Goal: Task Accomplishment & Management: Manage account settings

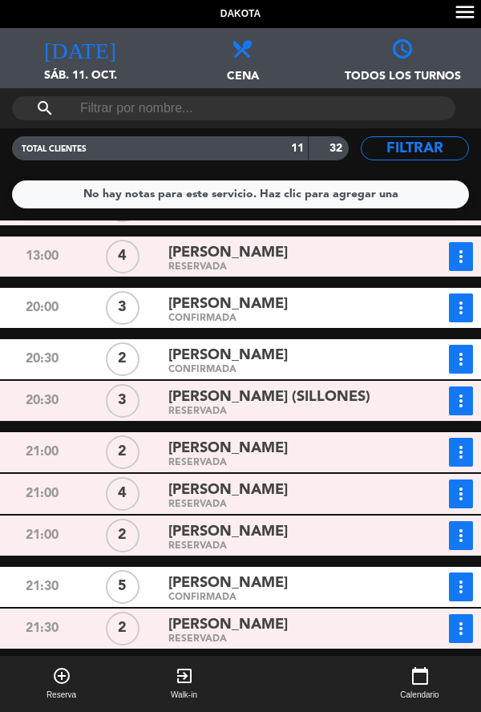
scroll to position [40, 0]
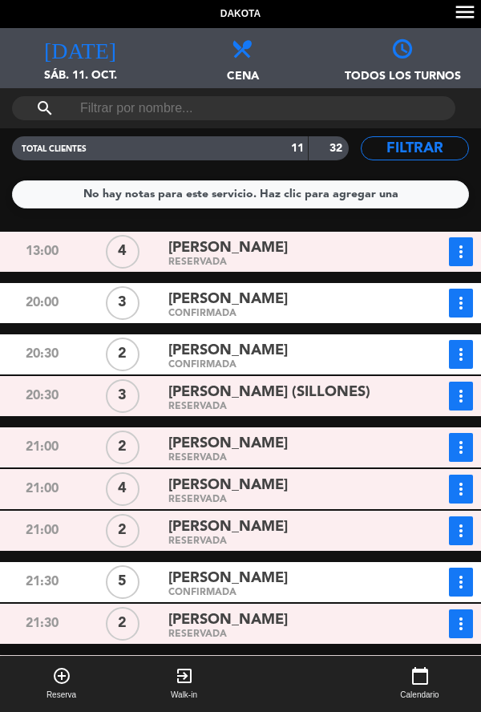
click at [375, 306] on div "[PERSON_NAME]" at bounding box center [283, 300] width 231 height 22
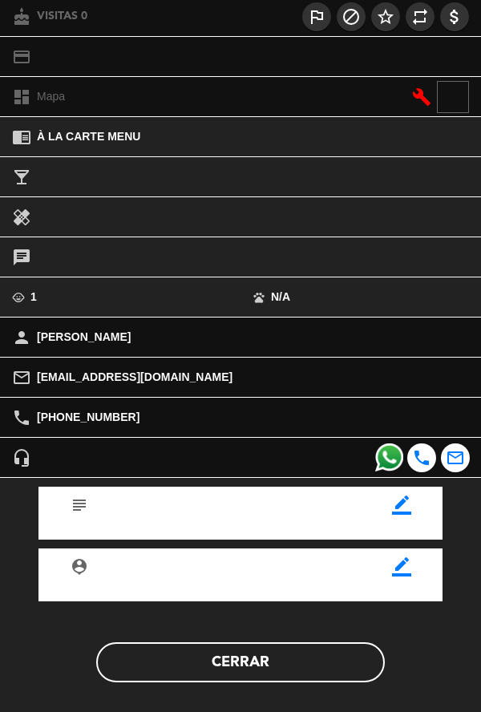
scroll to position [182, 0]
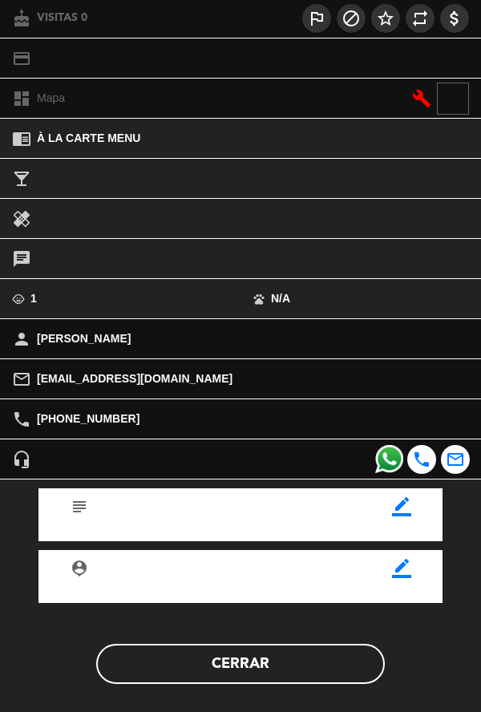
click at [304, 665] on button "Cerrar" at bounding box center [240, 664] width 289 height 40
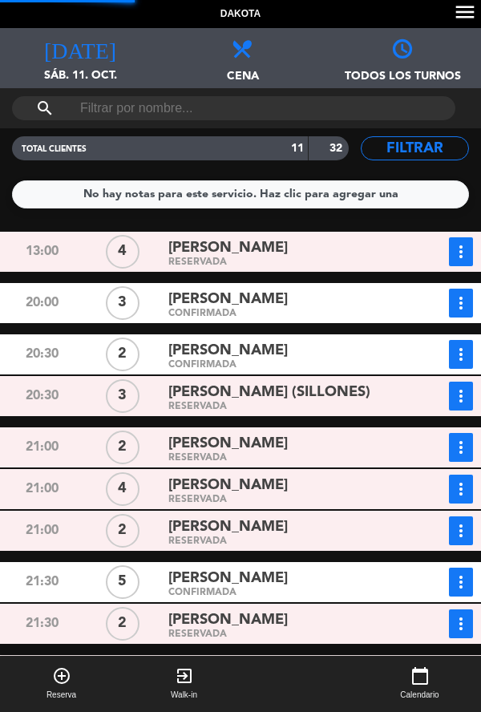
click at [387, 314] on div "CONFIRMADA" at bounding box center [283, 313] width 231 height 7
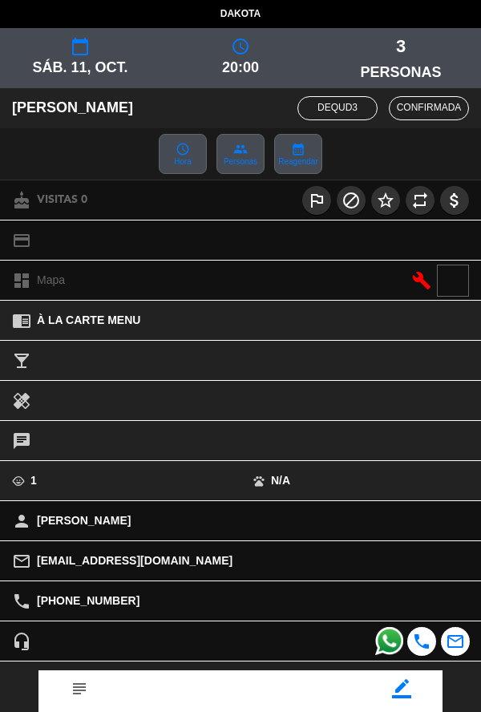
scroll to position [83, 0]
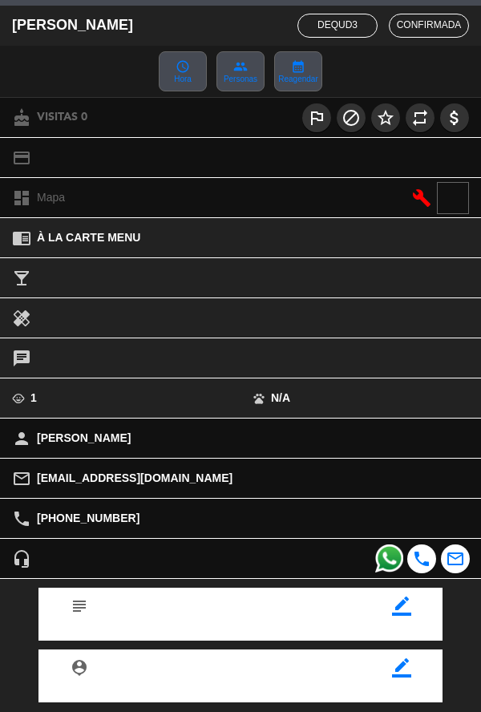
click at [396, 605] on icon "border_color" at bounding box center [401, 606] width 19 height 19
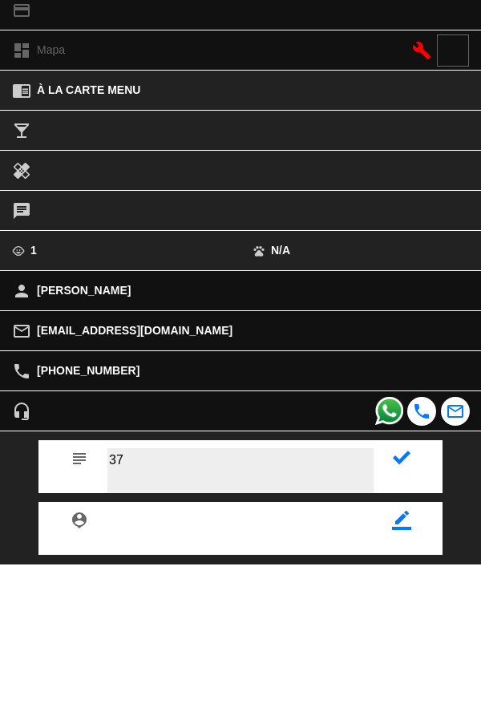
type textarea "37"
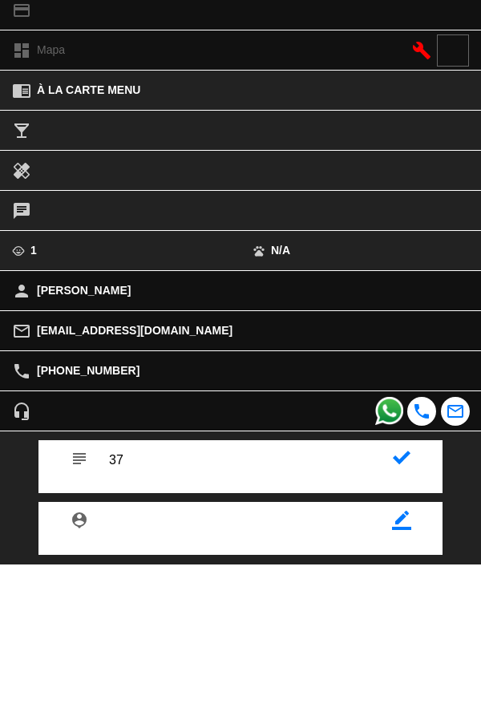
click at [395, 612] on icon at bounding box center [402, 606] width 18 height 18
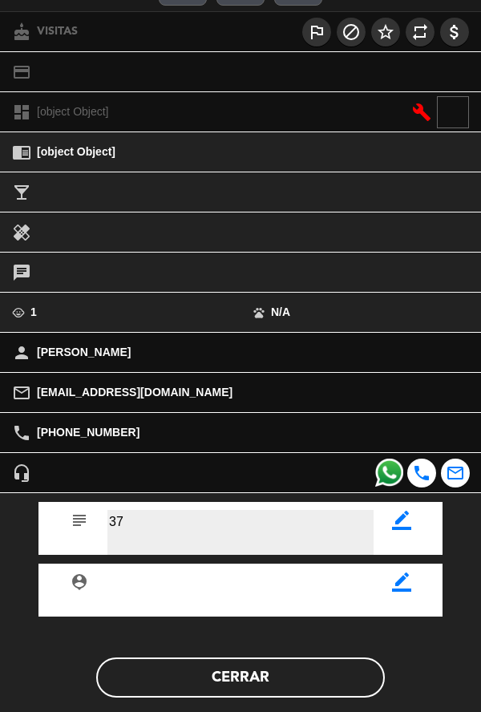
scroll to position [186, 0]
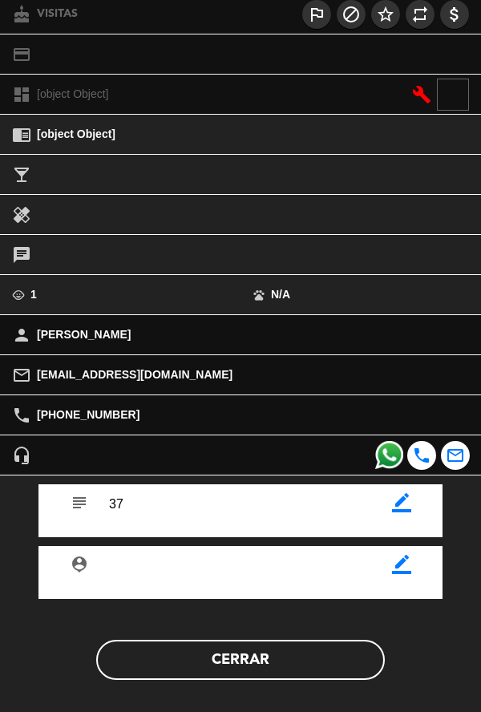
click at [321, 673] on button "Cerrar" at bounding box center [240, 660] width 289 height 40
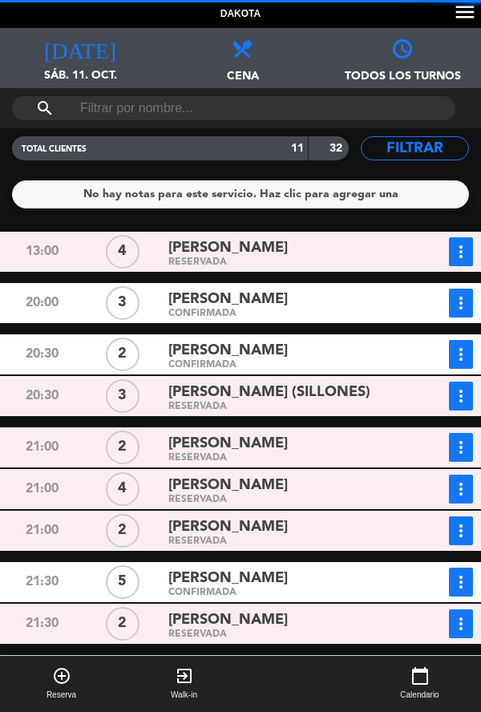
click at [368, 362] on div "CONFIRMADA" at bounding box center [283, 365] width 231 height 7
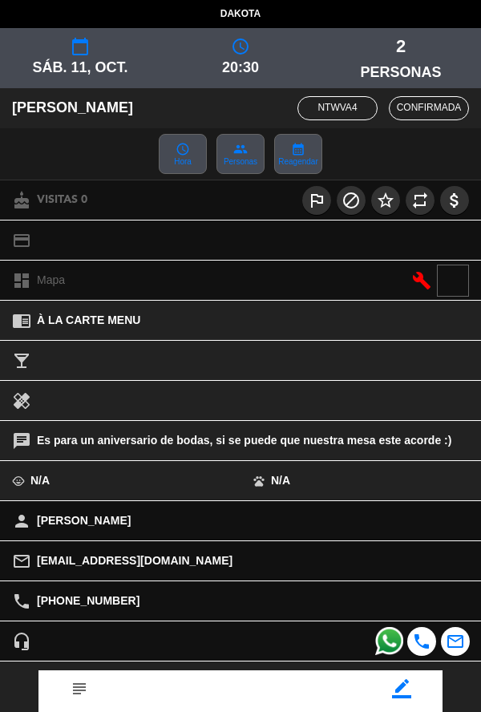
click at [405, 696] on icon "border_color" at bounding box center [401, 688] width 19 height 19
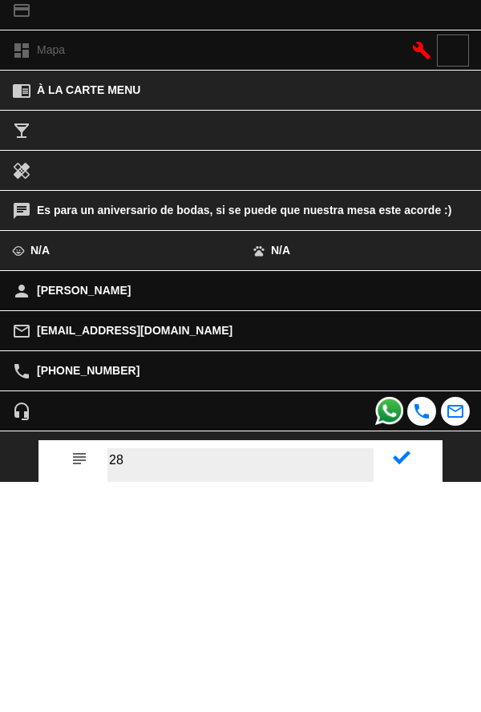
type textarea "28"
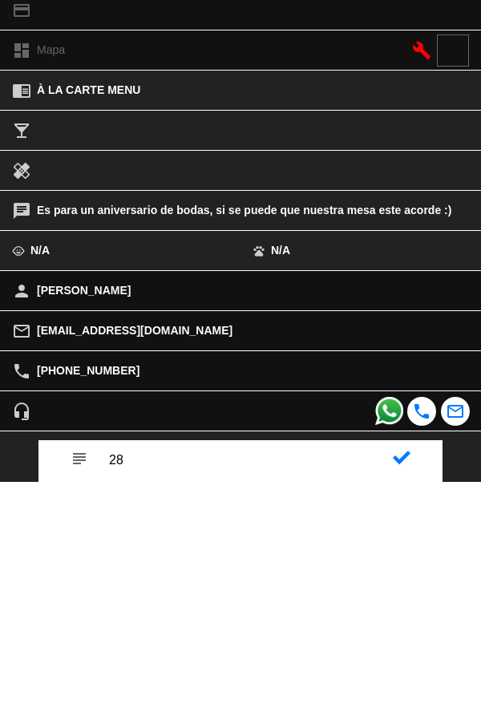
click at [396, 695] on icon at bounding box center [402, 688] width 18 height 18
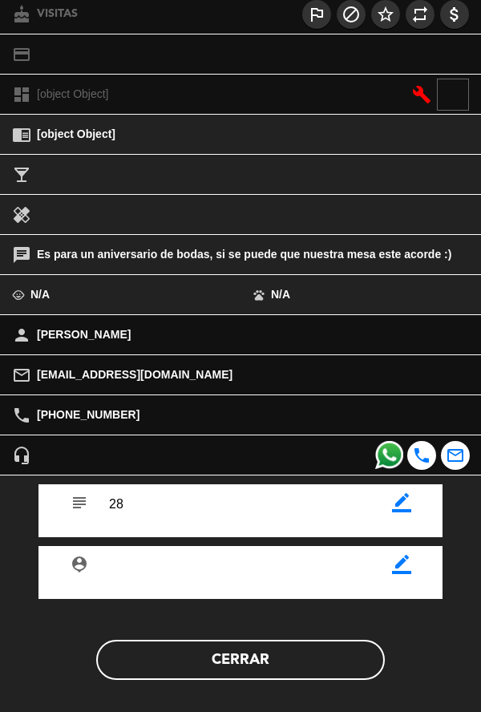
click at [303, 667] on button "Cerrar" at bounding box center [240, 660] width 289 height 40
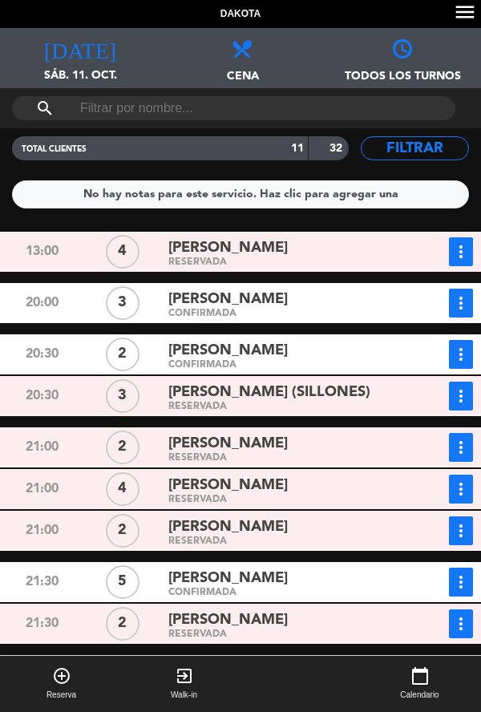
click at [295, 396] on span "[PERSON_NAME] (SILLONES)" at bounding box center [269, 392] width 202 height 23
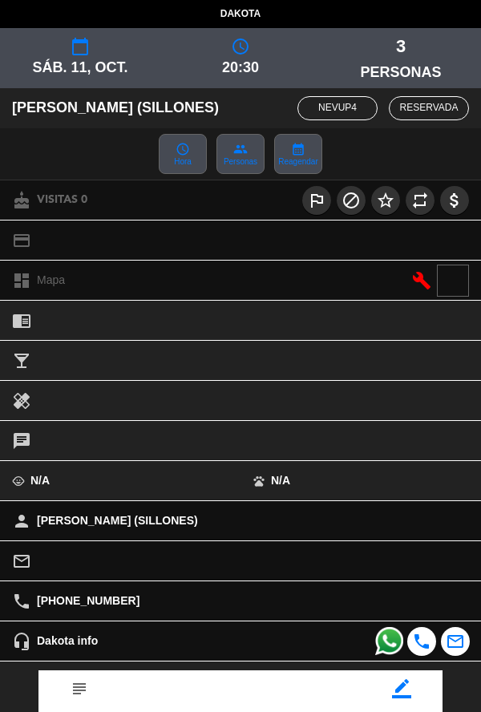
click at [401, 697] on icon "border_color" at bounding box center [401, 688] width 19 height 19
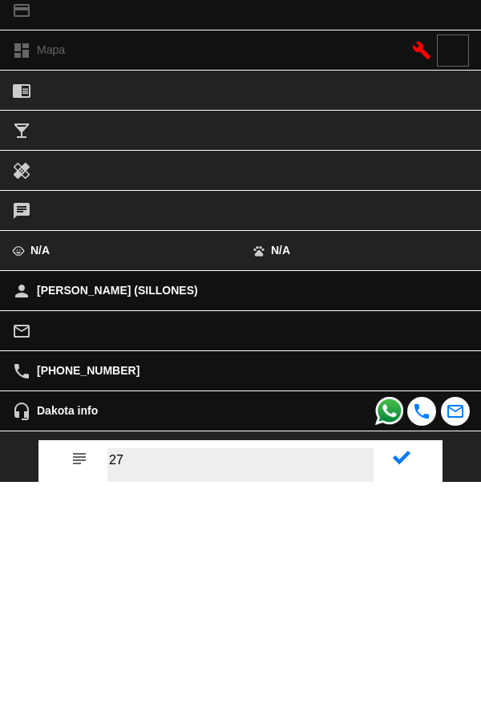
type textarea "27"
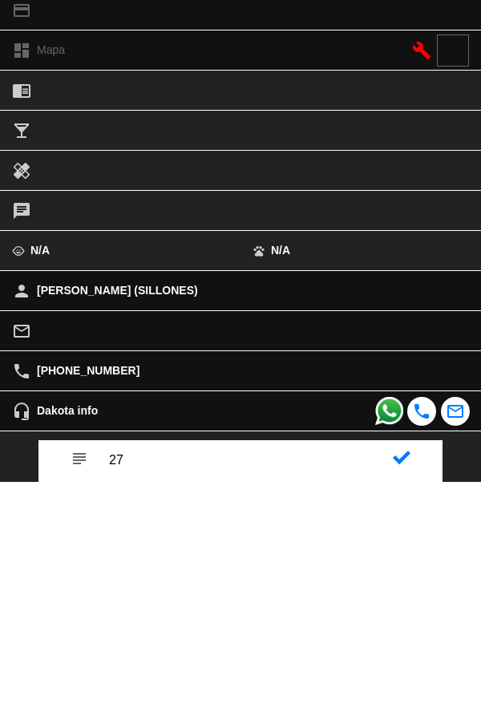
click at [394, 689] on icon at bounding box center [402, 688] width 18 height 18
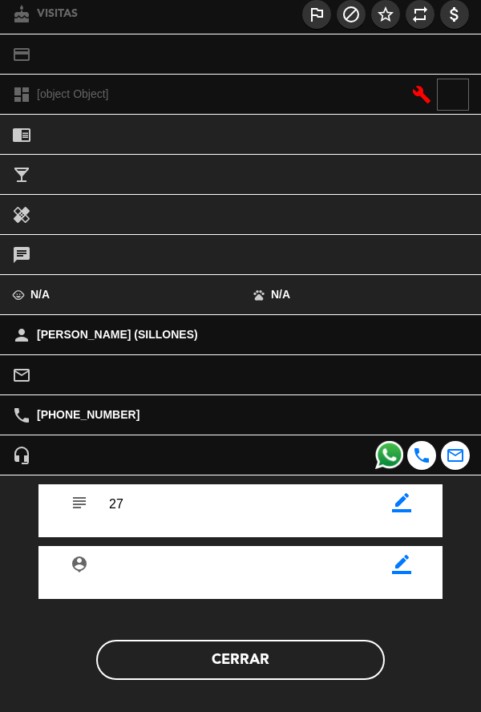
click at [318, 661] on button "Cerrar" at bounding box center [240, 660] width 289 height 40
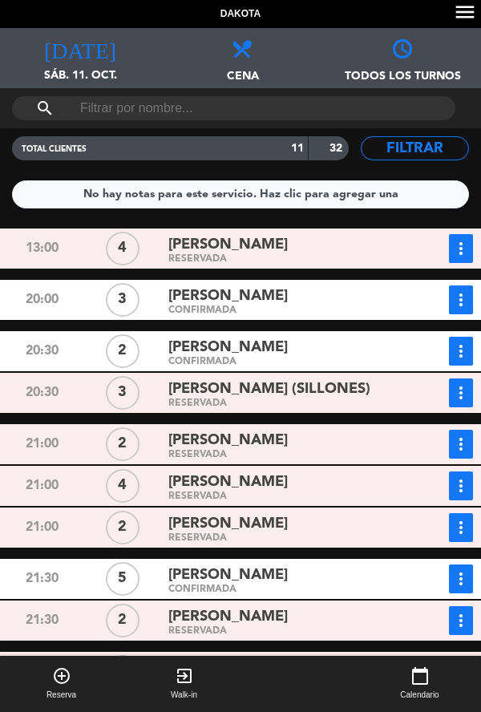
scroll to position [34, 0]
click at [366, 400] on div "RESERVADA" at bounding box center [283, 403] width 231 height 7
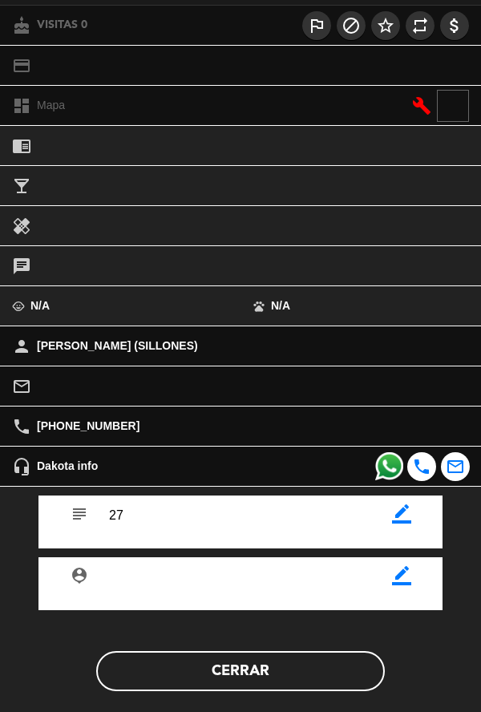
scroll to position [186, 0]
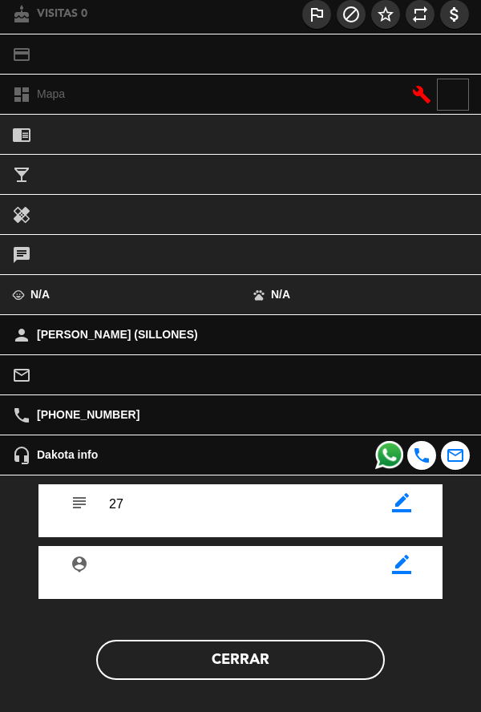
click at [310, 678] on button "Cerrar" at bounding box center [240, 660] width 289 height 40
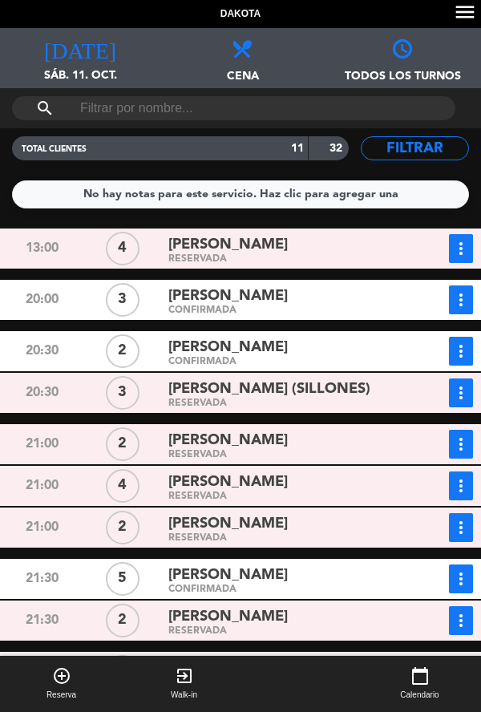
click at [403, 379] on div "BRUNO (SILLONES) RESERVADA" at bounding box center [284, 393] width 242 height 29
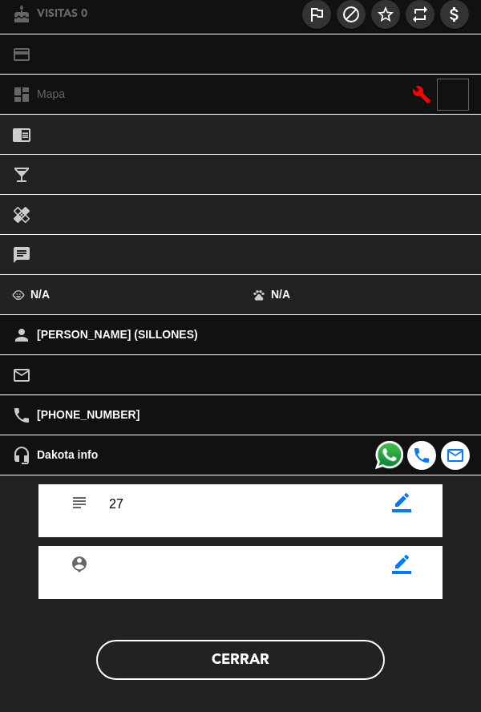
click at [396, 512] on icon "border_color" at bounding box center [401, 502] width 19 height 19
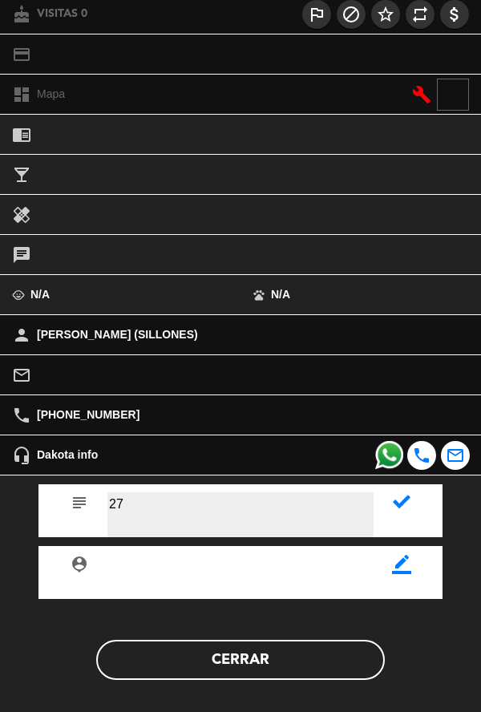
type textarea "2"
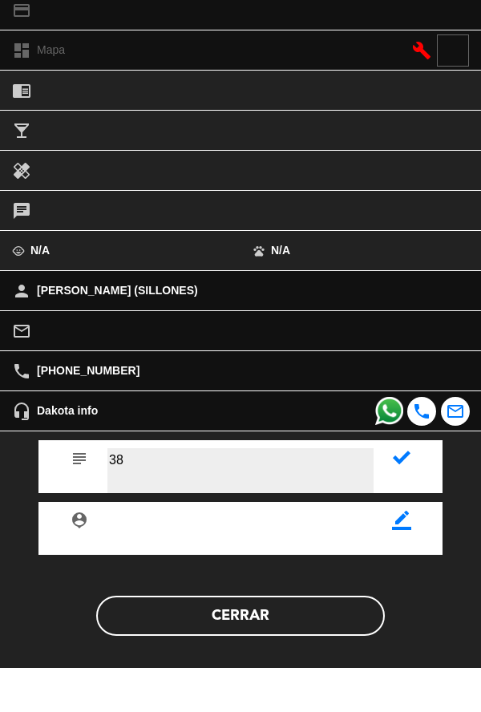
type textarea "38"
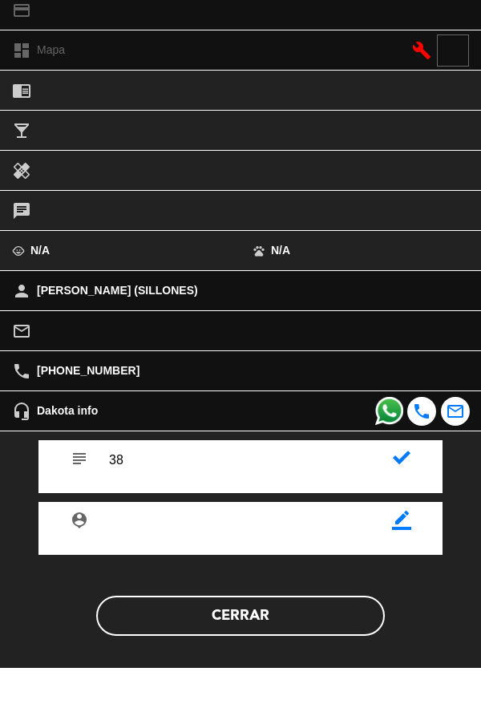
click at [409, 500] on icon at bounding box center [402, 502] width 18 height 18
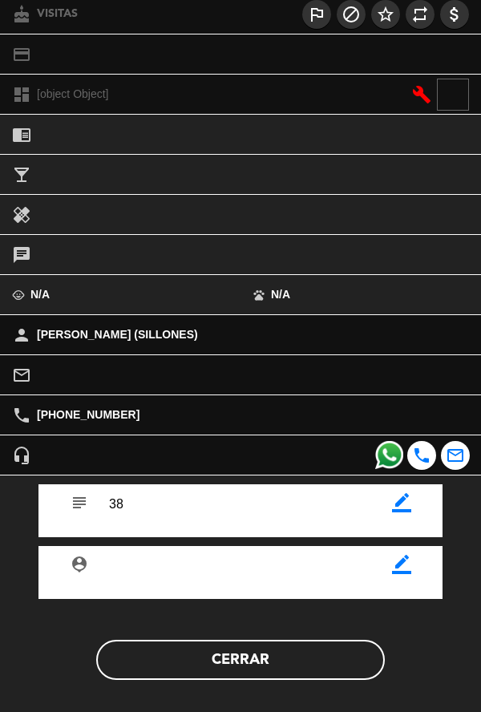
click at [321, 676] on button "Cerrar" at bounding box center [240, 660] width 289 height 40
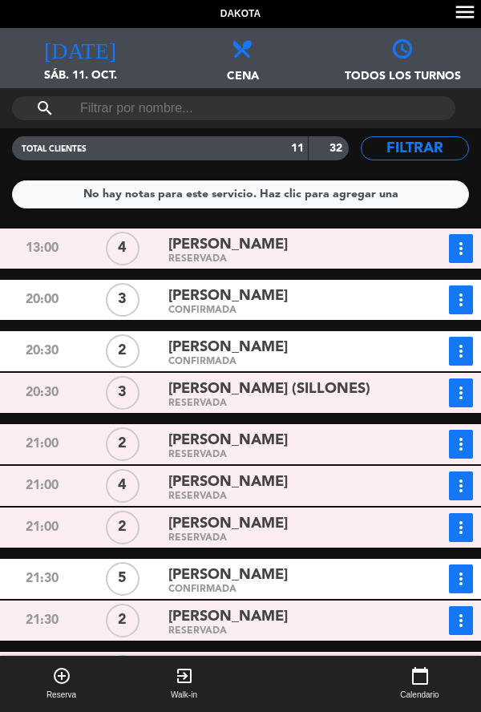
click at [378, 430] on div "[PERSON_NAME]" at bounding box center [283, 441] width 231 height 22
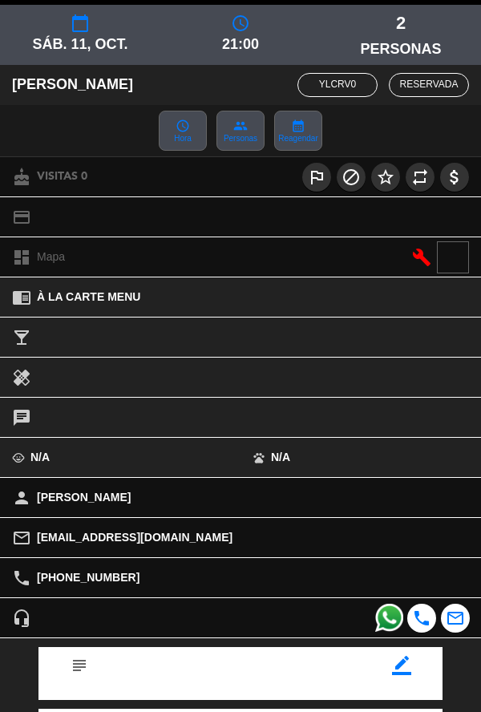
scroll to position [184, 0]
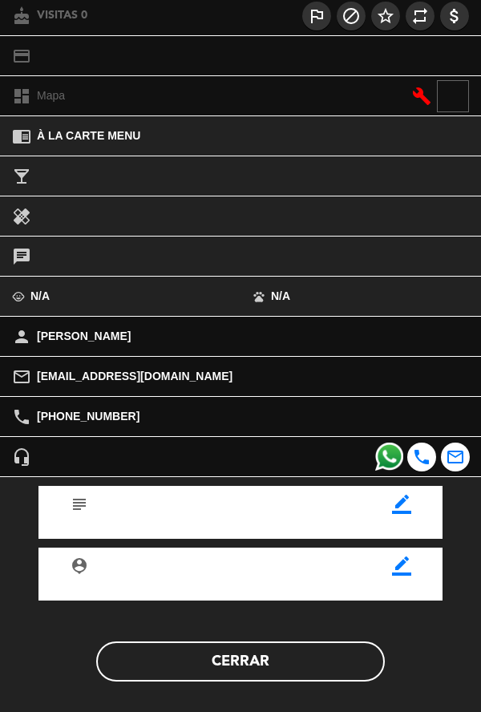
click at [406, 513] on icon "border_color" at bounding box center [401, 504] width 19 height 19
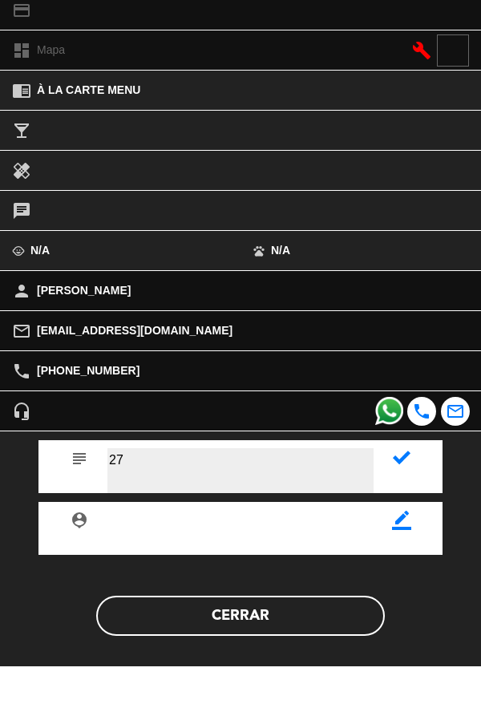
type textarea "27"
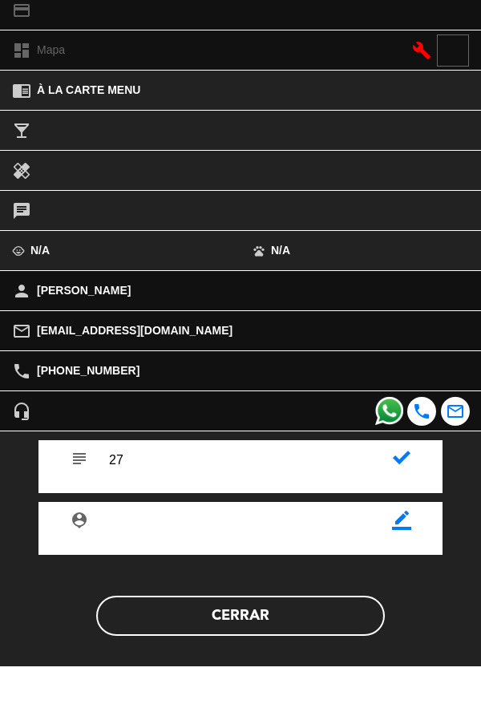
click at [408, 503] on icon at bounding box center [402, 504] width 18 height 18
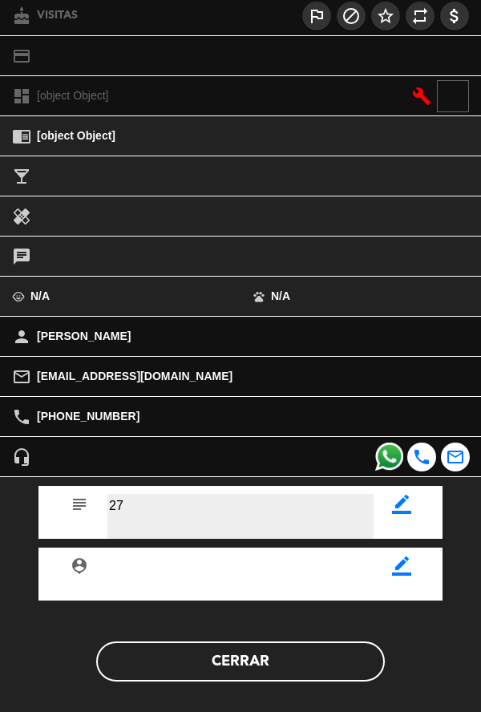
scroll to position [186, 0]
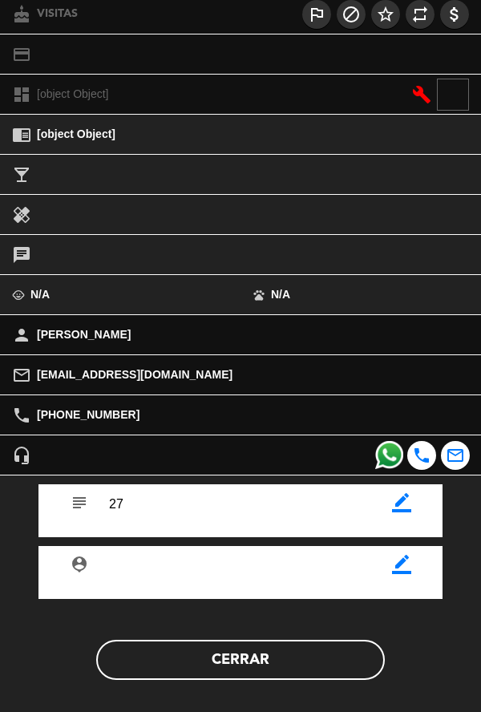
click at [331, 662] on button "Cerrar" at bounding box center [240, 660] width 289 height 40
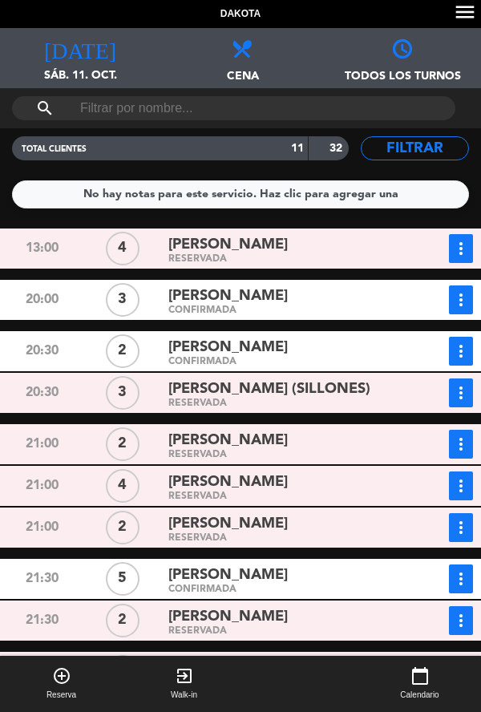
click at [387, 451] on div "RESERVADA" at bounding box center [283, 454] width 231 height 7
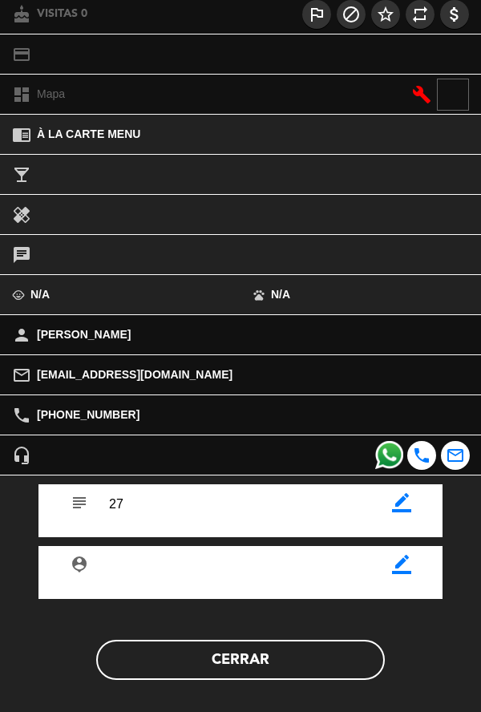
click at [303, 673] on button "Cerrar" at bounding box center [240, 660] width 289 height 40
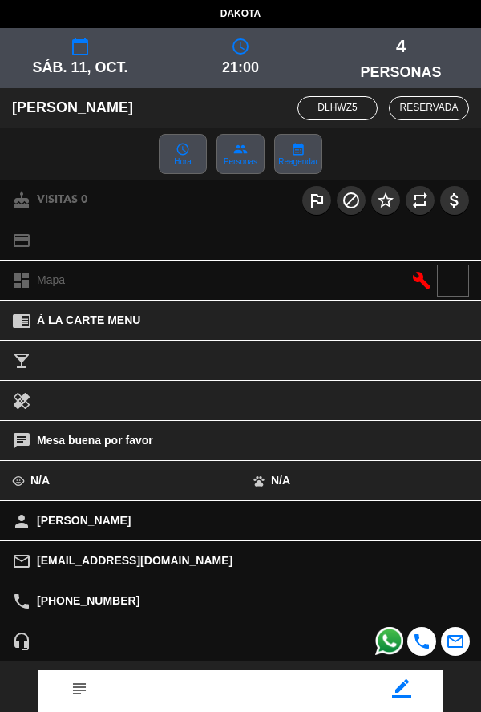
click at [409, 690] on icon "border_color" at bounding box center [401, 688] width 19 height 19
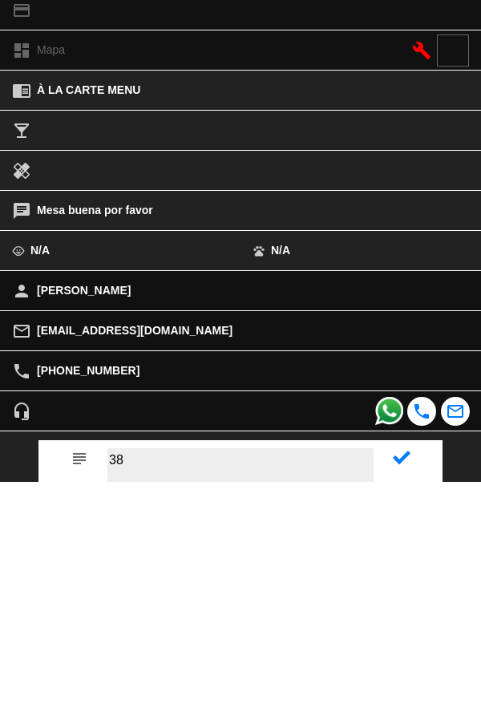
type textarea "38"
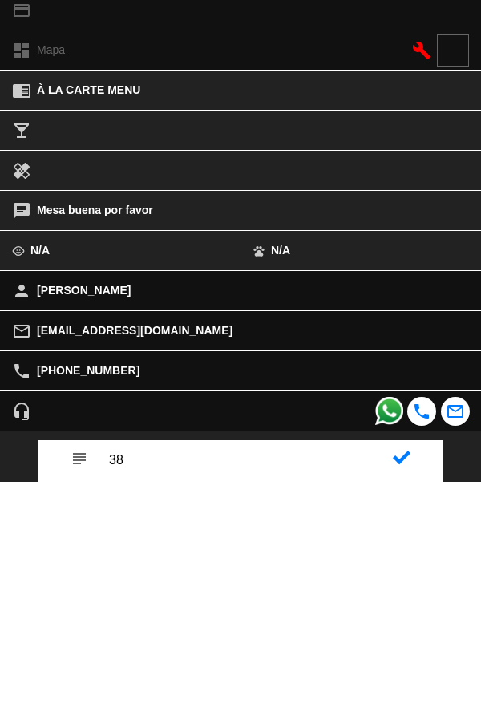
click at [396, 685] on icon at bounding box center [402, 688] width 18 height 18
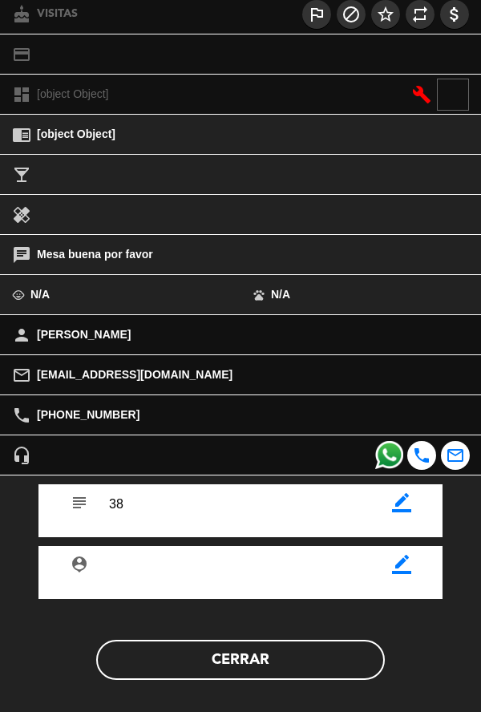
click at [316, 676] on button "Cerrar" at bounding box center [240, 660] width 289 height 40
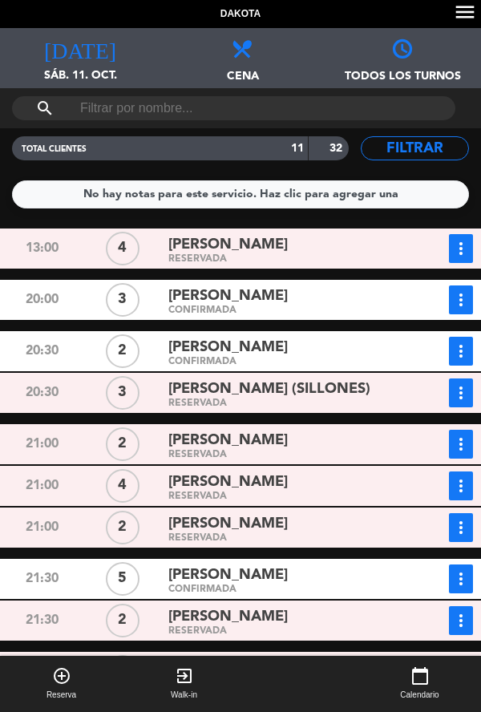
click at [401, 379] on div "BRUNO (SILLONES) RESERVADA" at bounding box center [284, 393] width 242 height 29
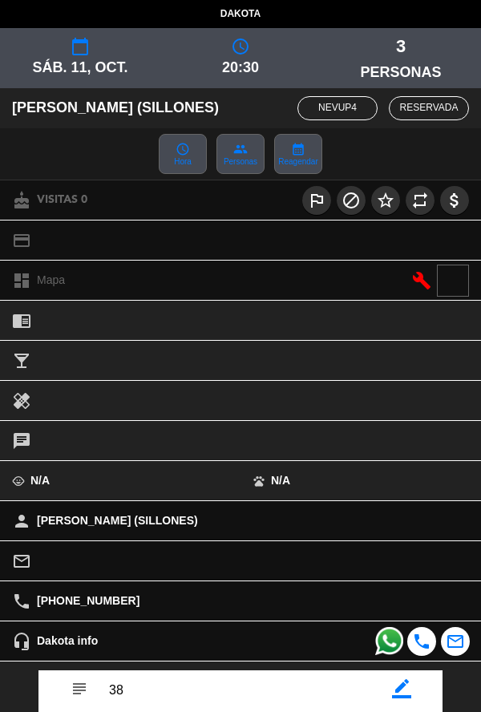
click at [401, 693] on icon "border_color" at bounding box center [401, 688] width 19 height 19
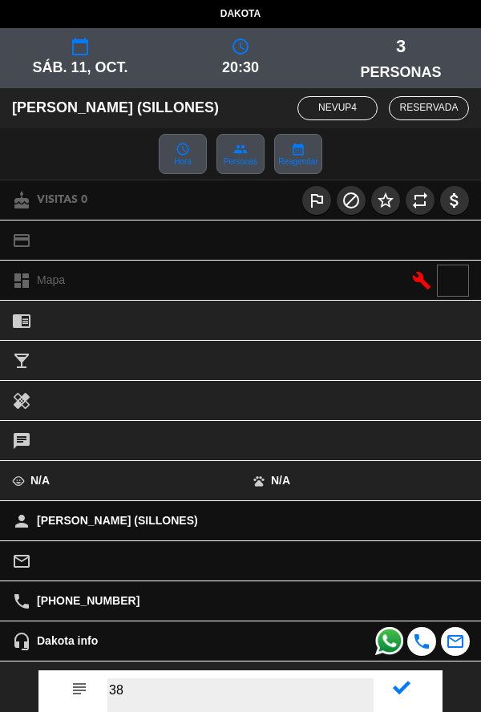
type textarea "3"
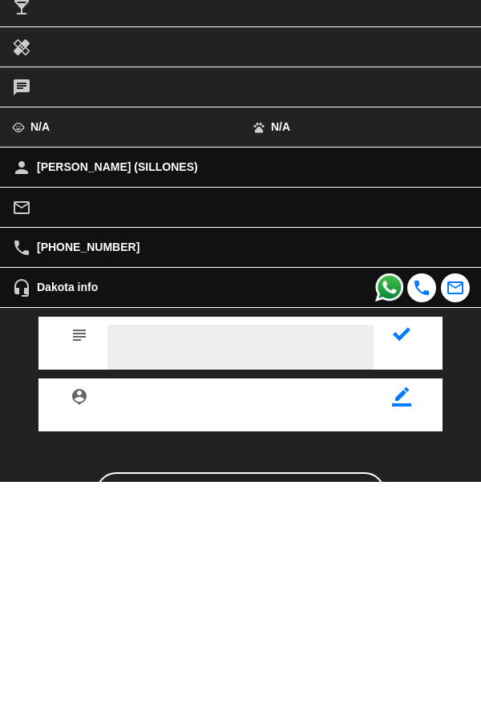
scroll to position [71, 0]
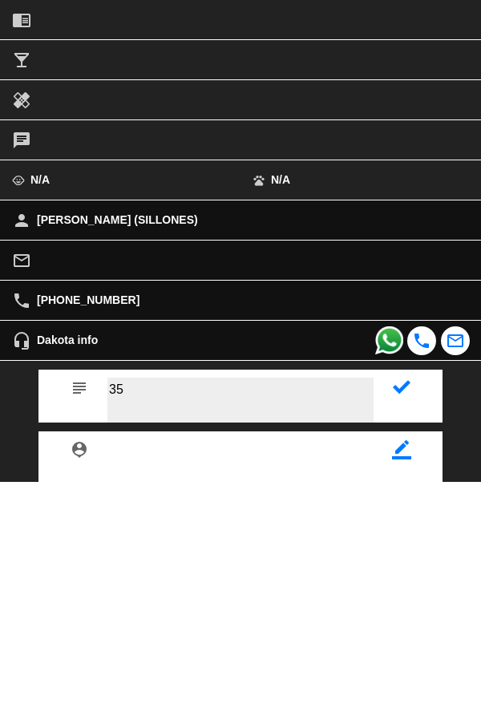
type textarea "35"
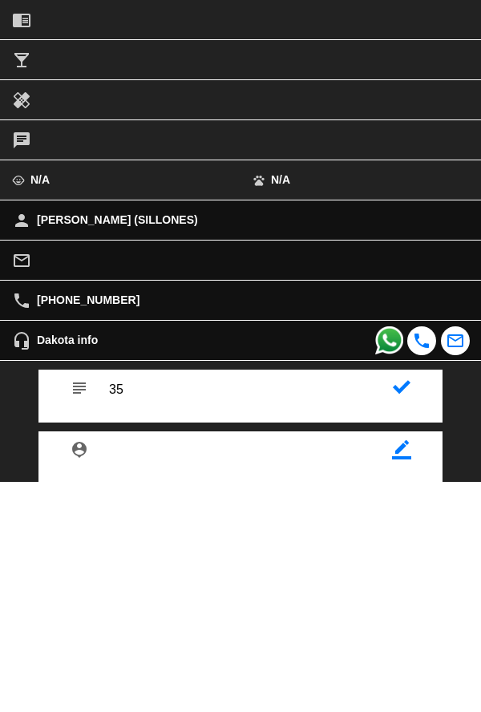
click at [398, 617] on icon at bounding box center [402, 618] width 18 height 18
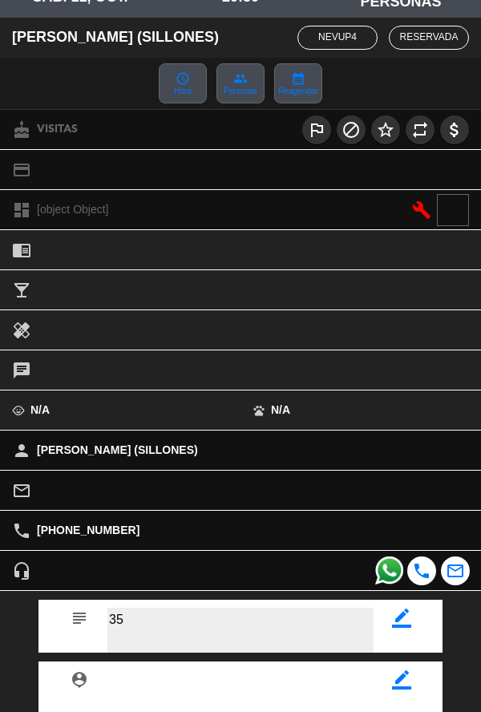
scroll to position [186, 0]
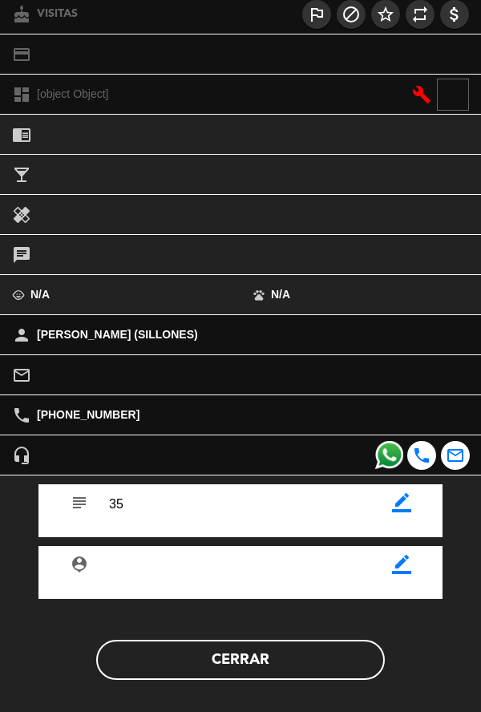
click at [323, 694] on div "subject border_color person_pin border_color Cerrar" at bounding box center [240, 595] width 505 height 238
click at [306, 652] on button "Cerrar" at bounding box center [240, 660] width 289 height 40
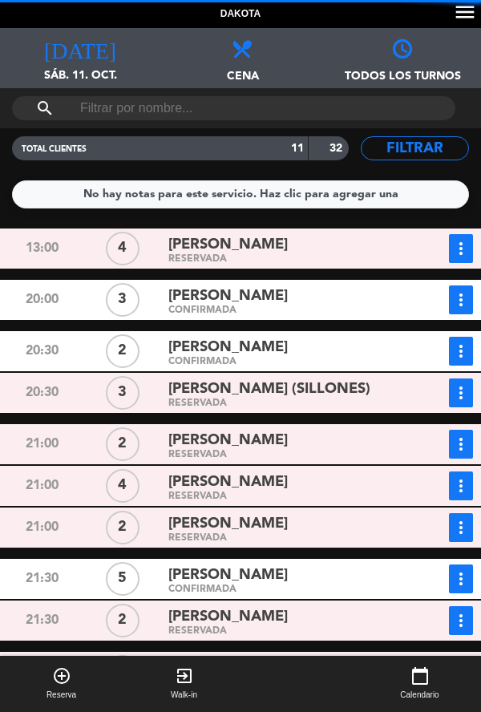
scroll to position [90, 0]
click at [300, 472] on div "[PERSON_NAME]" at bounding box center [283, 483] width 231 height 22
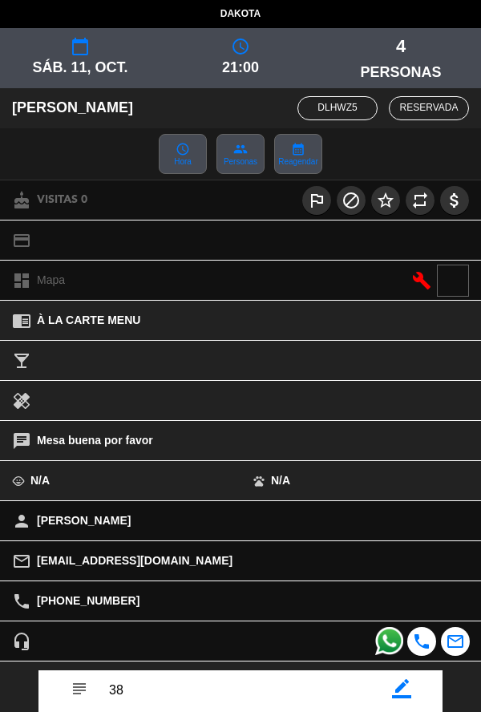
scroll to position [149, 0]
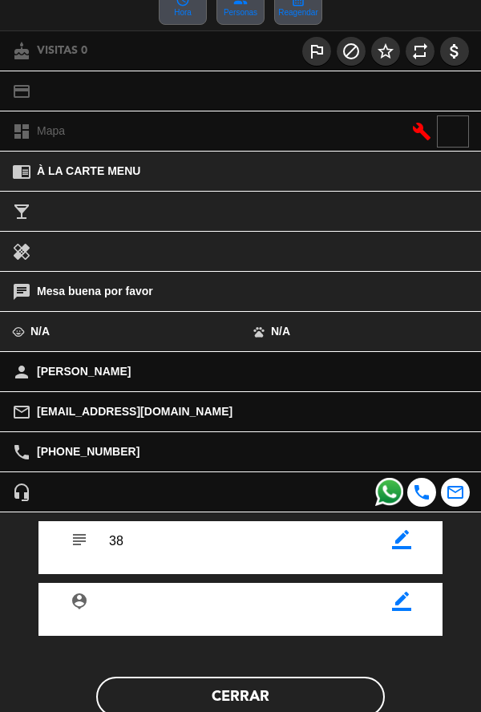
click at [334, 696] on button "Cerrar" at bounding box center [240, 697] width 289 height 40
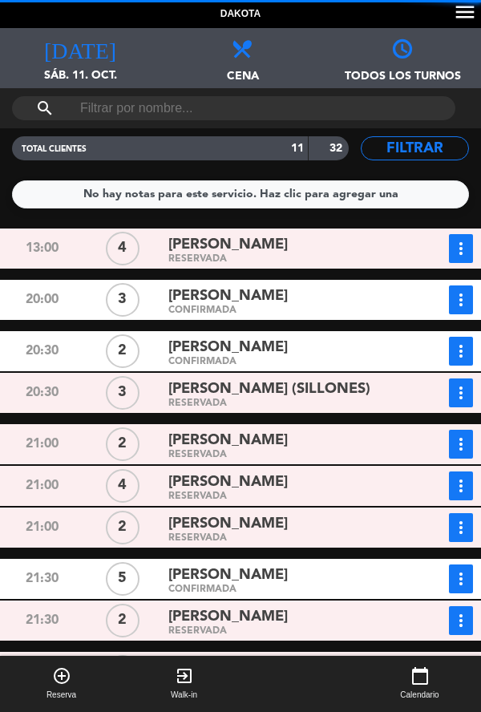
click at [364, 513] on div "[PERSON_NAME]" at bounding box center [283, 524] width 231 height 22
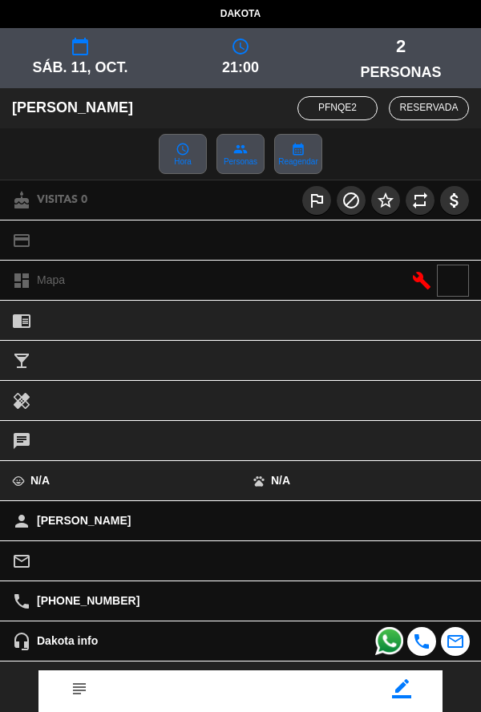
scroll to position [184, 0]
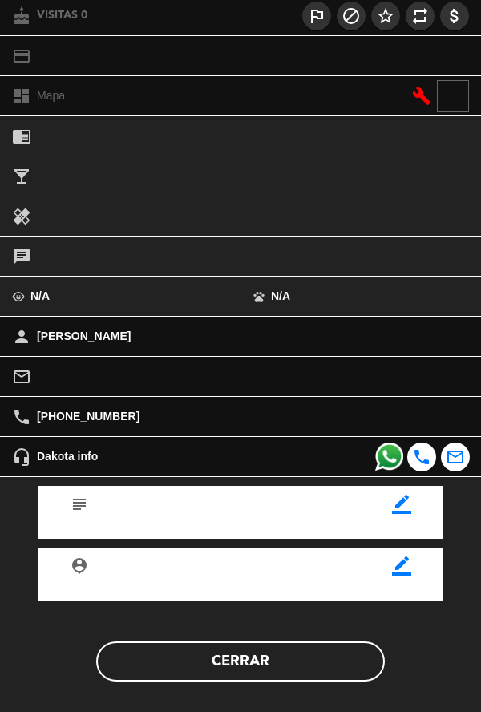
click at [403, 513] on icon "border_color" at bounding box center [401, 504] width 19 height 19
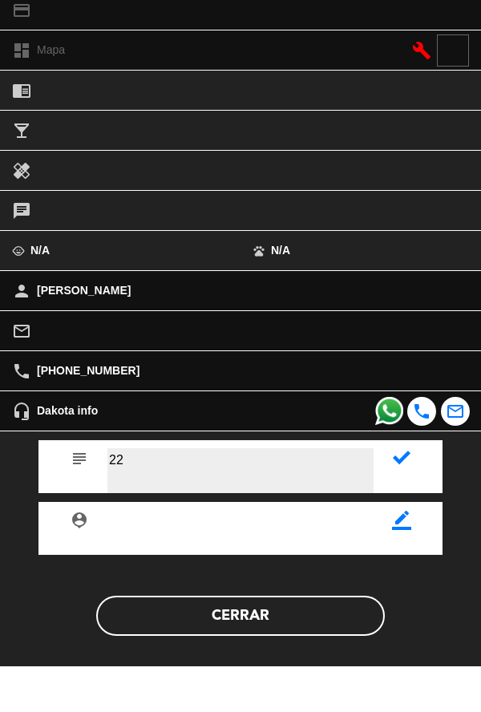
type textarea "22"
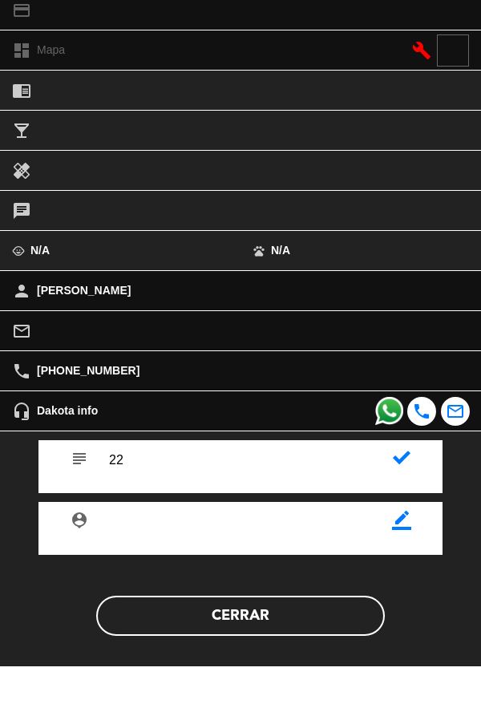
click at [408, 503] on icon at bounding box center [402, 504] width 18 height 18
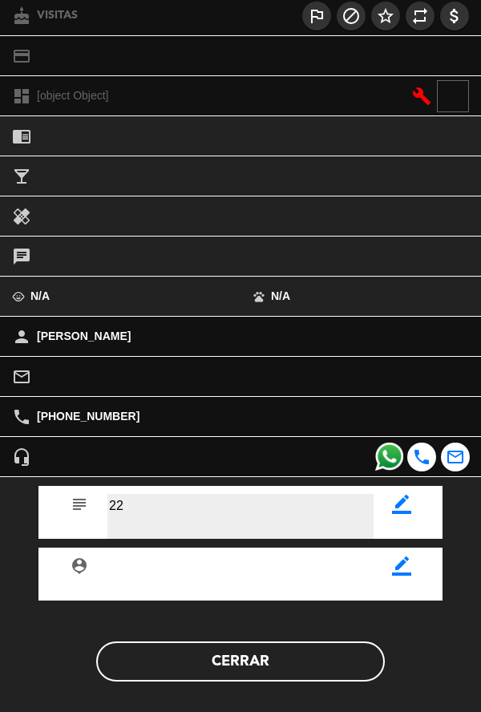
scroll to position [186, 0]
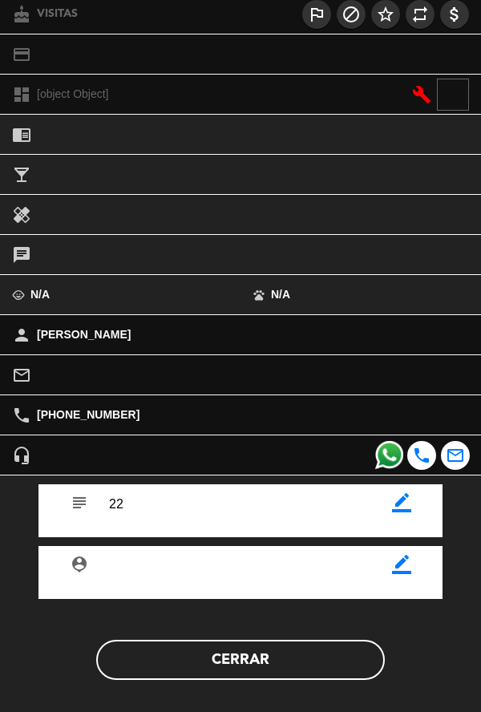
click at [326, 670] on button "Cerrar" at bounding box center [240, 660] width 289 height 40
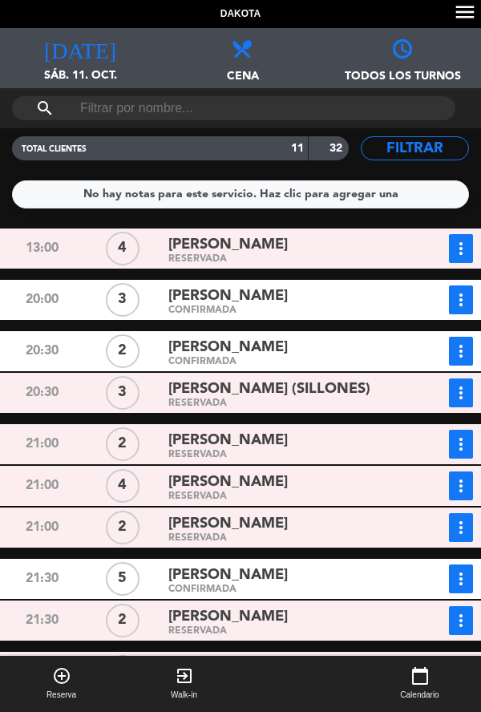
click at [338, 565] on div "[PERSON_NAME]" at bounding box center [283, 576] width 231 height 22
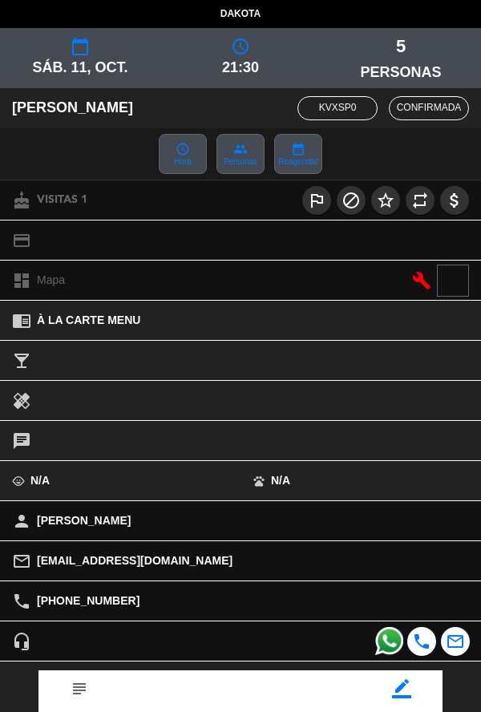
scroll to position [184, 0]
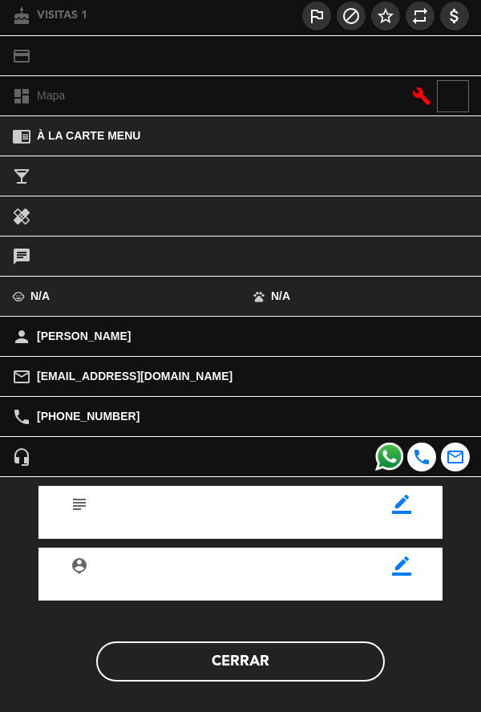
click at [395, 514] on icon "border_color" at bounding box center [401, 504] width 19 height 19
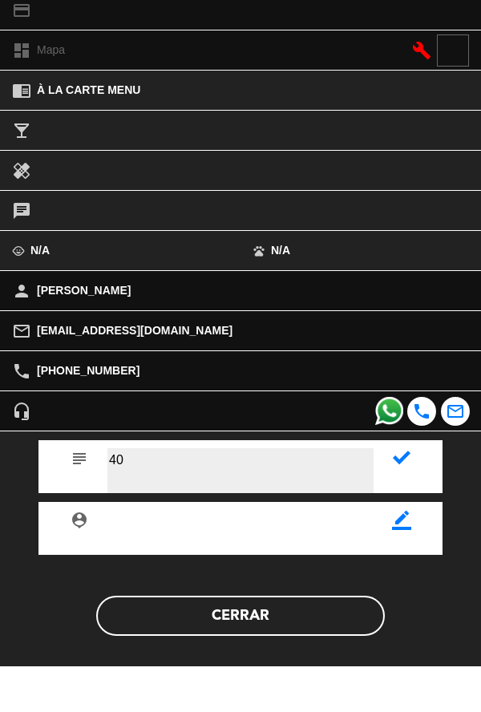
type textarea "40"
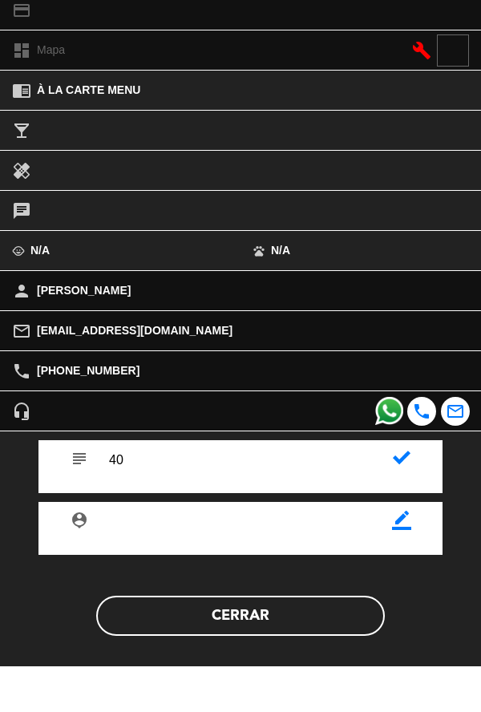
click at [403, 510] on icon at bounding box center [402, 504] width 18 height 18
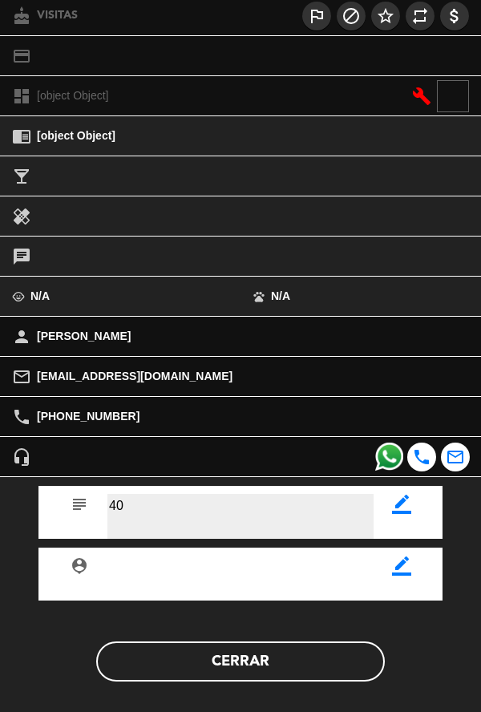
scroll to position [186, 0]
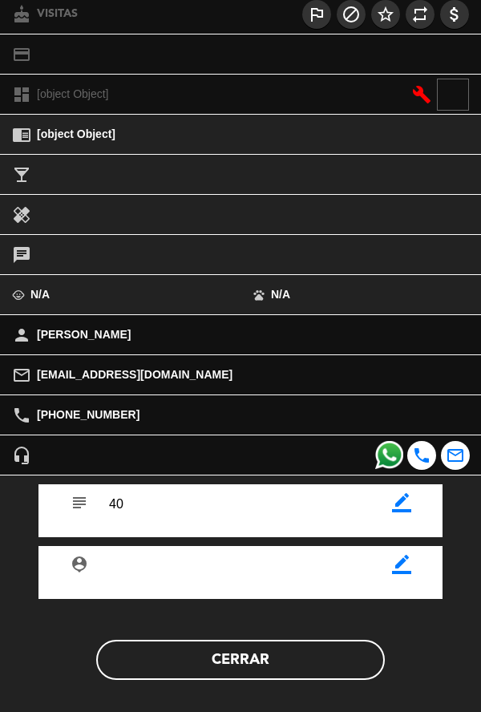
click at [324, 661] on button "Cerrar" at bounding box center [240, 660] width 289 height 40
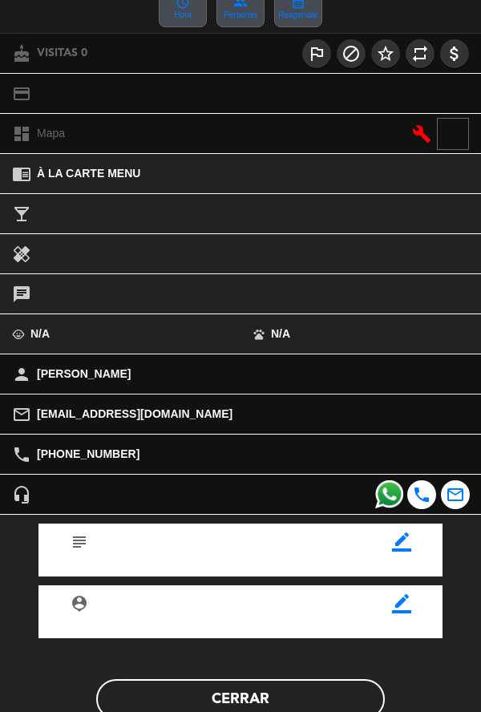
scroll to position [163, 0]
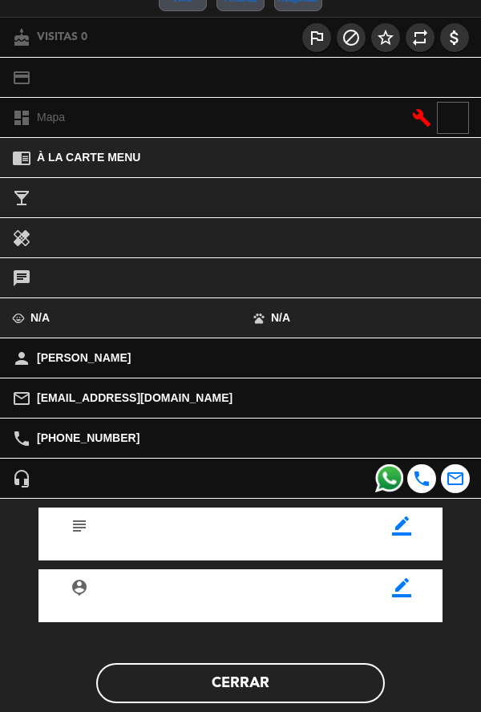
click at [408, 532] on icon "border_color" at bounding box center [401, 525] width 19 height 19
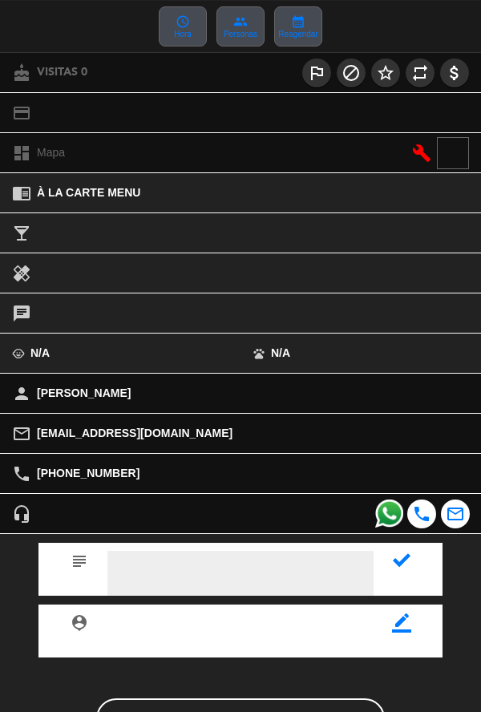
scroll to position [133, 0]
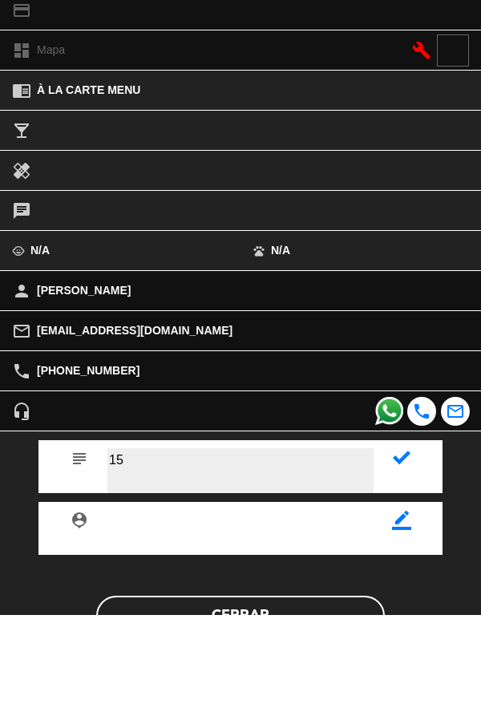
type textarea "15"
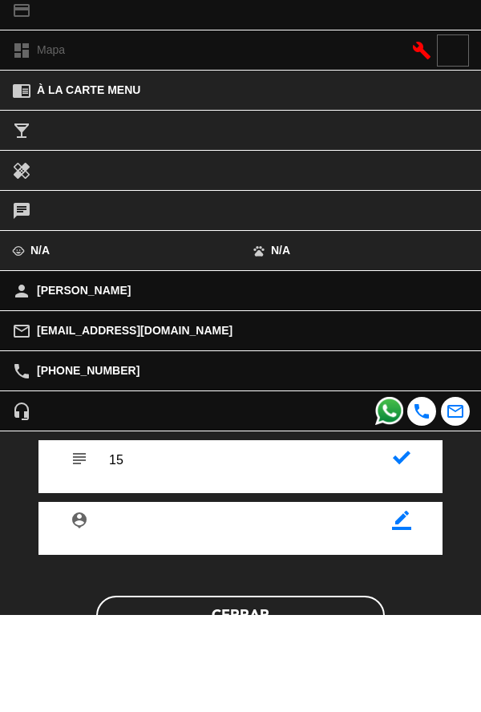
click at [401, 557] on icon at bounding box center [402, 555] width 18 height 18
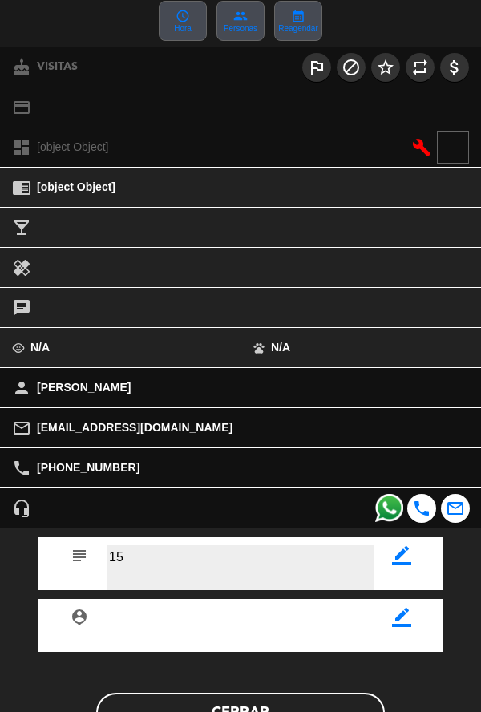
scroll to position [186, 0]
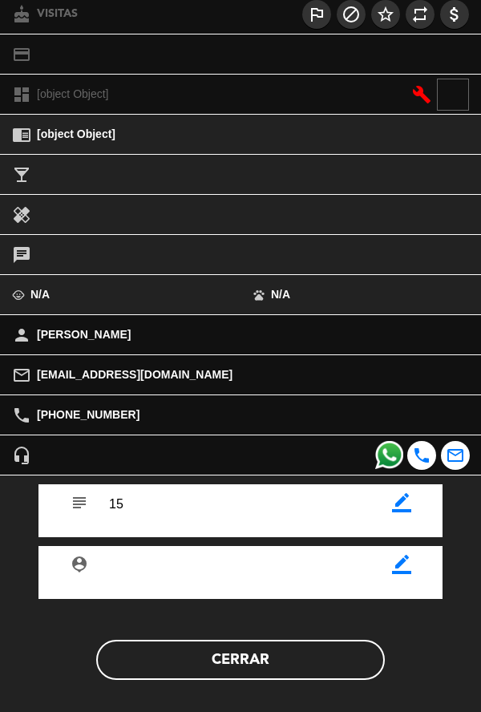
click at [335, 662] on button "Cerrar" at bounding box center [240, 660] width 289 height 40
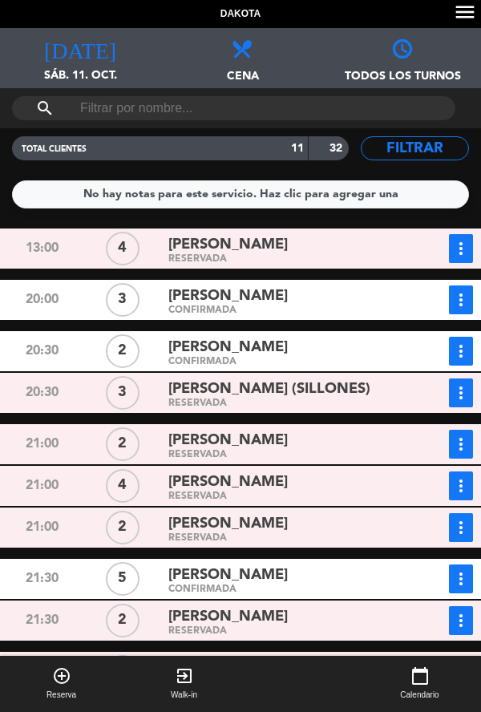
click at [318, 679] on div "RESERVADA" at bounding box center [283, 682] width 231 height 7
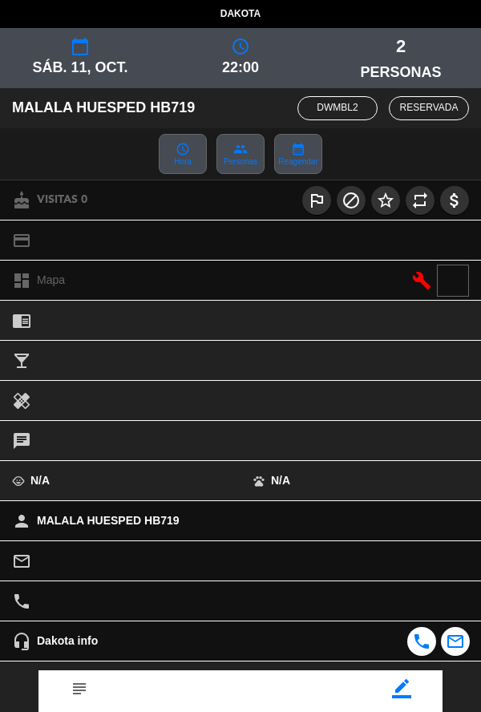
click at [405, 694] on div "border_color" at bounding box center [402, 682] width 57 height 24
click at [429, 692] on div "border_color" at bounding box center [402, 682] width 57 height 24
click at [398, 691] on icon "border_color" at bounding box center [401, 688] width 19 height 19
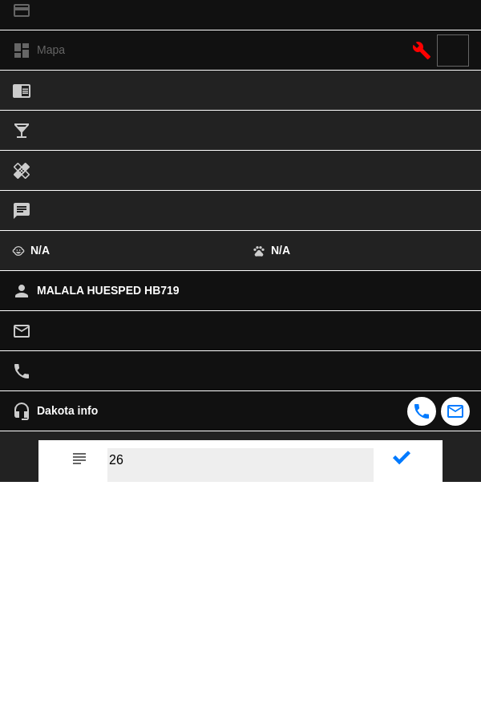
type textarea "26"
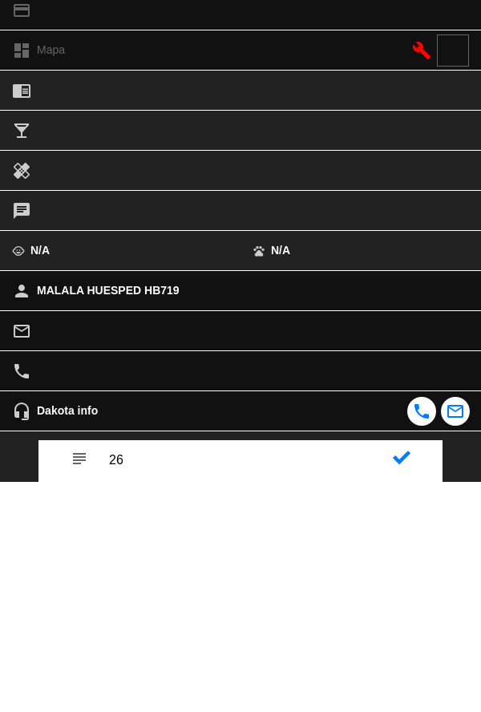
click at [403, 689] on icon at bounding box center [402, 688] width 18 height 18
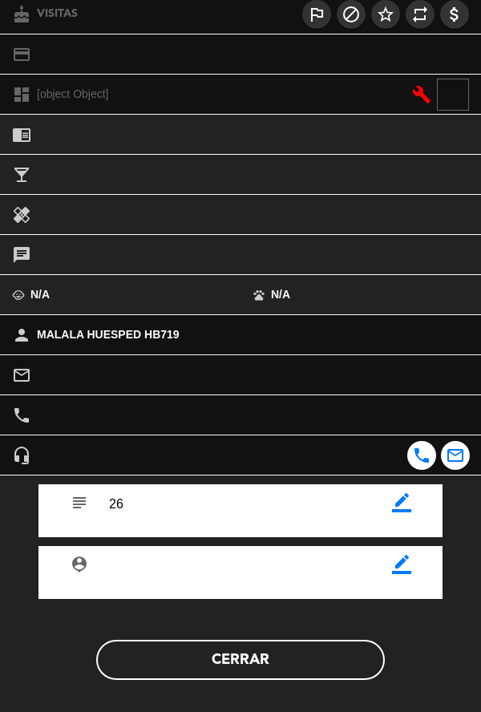
click at [306, 676] on button "Cerrar" at bounding box center [240, 660] width 289 height 40
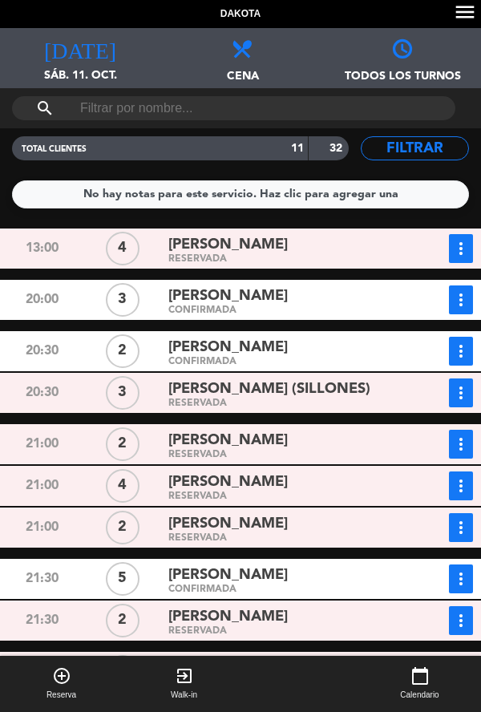
click at [4, 379] on div "20:30" at bounding box center [42, 393] width 81 height 29
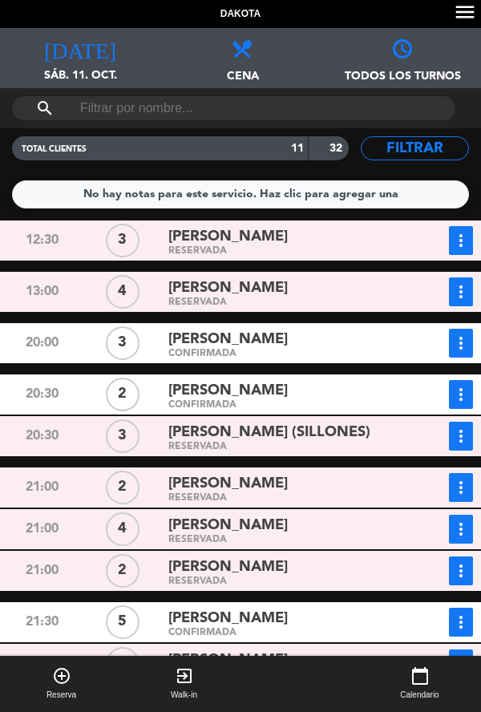
scroll to position [43, 0]
